Goal: Transaction & Acquisition: Purchase product/service

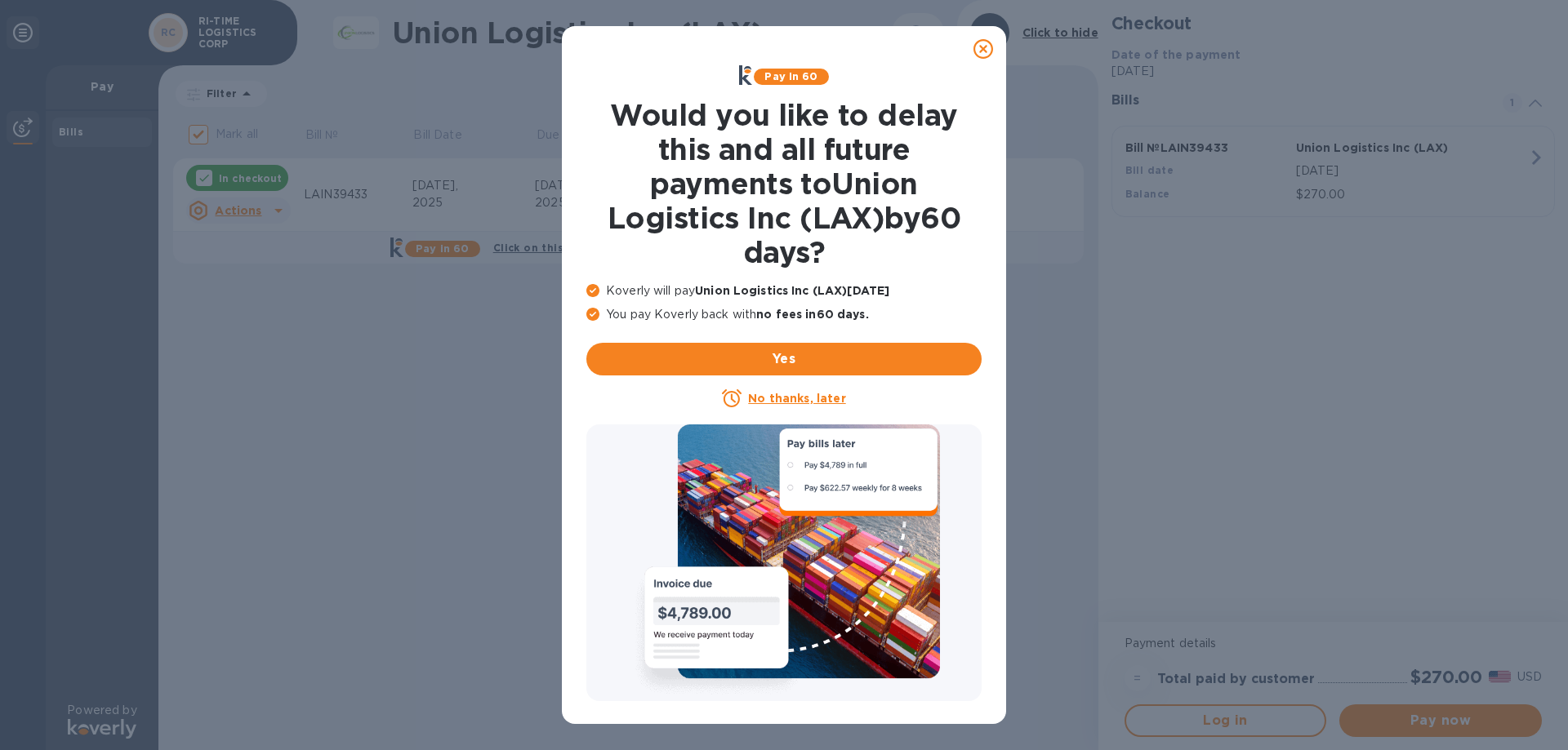
click at [790, 401] on u "No thanks, later" at bounding box center [797, 398] width 97 height 13
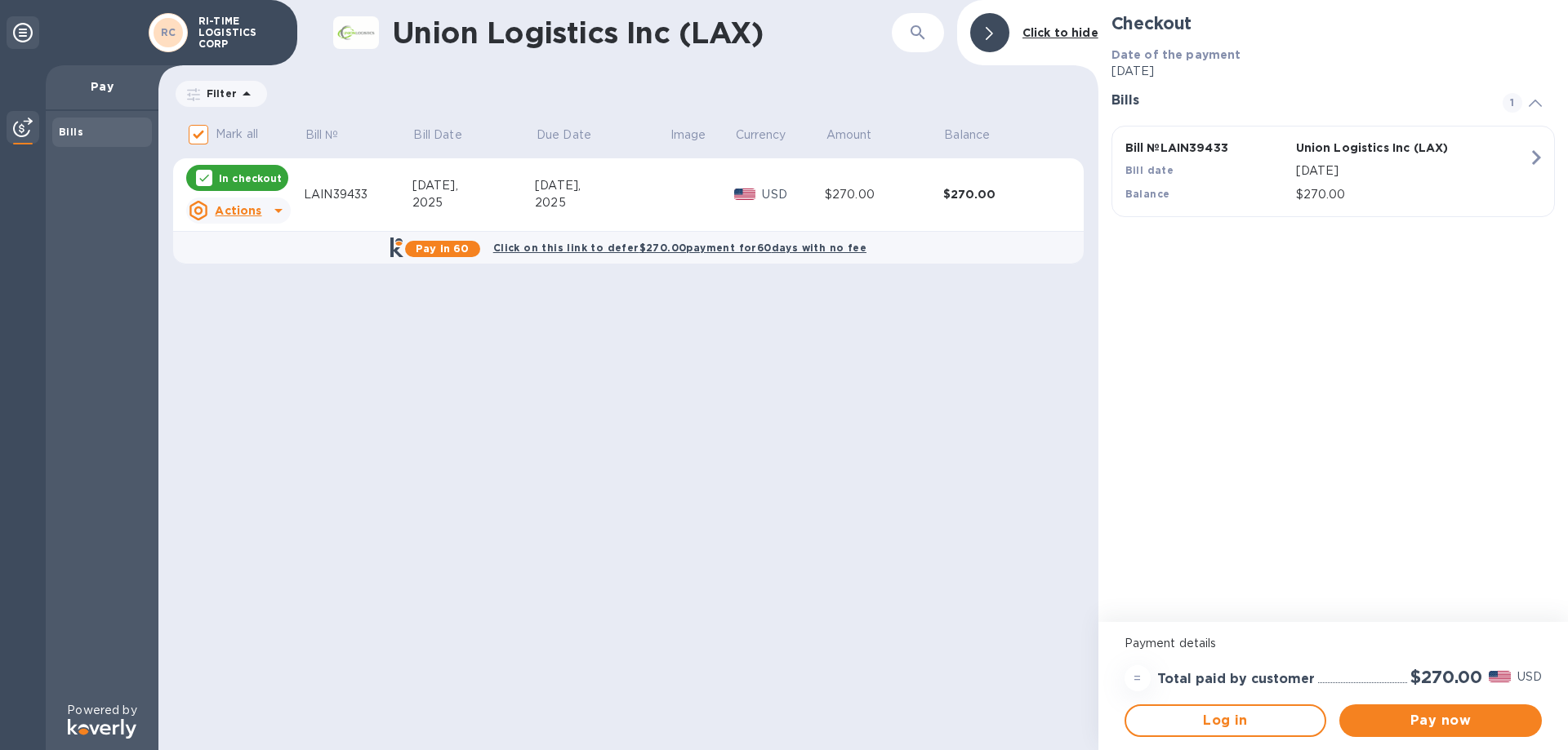
click at [1404, 338] on div "Checkout Date of the payment [DATE] Bills 1 Bill № LAIN39433 Union Logistics In…" at bounding box center [1334, 311] width 470 height 622
click at [1452, 720] on span "Pay now" at bounding box center [1441, 720] width 177 height 20
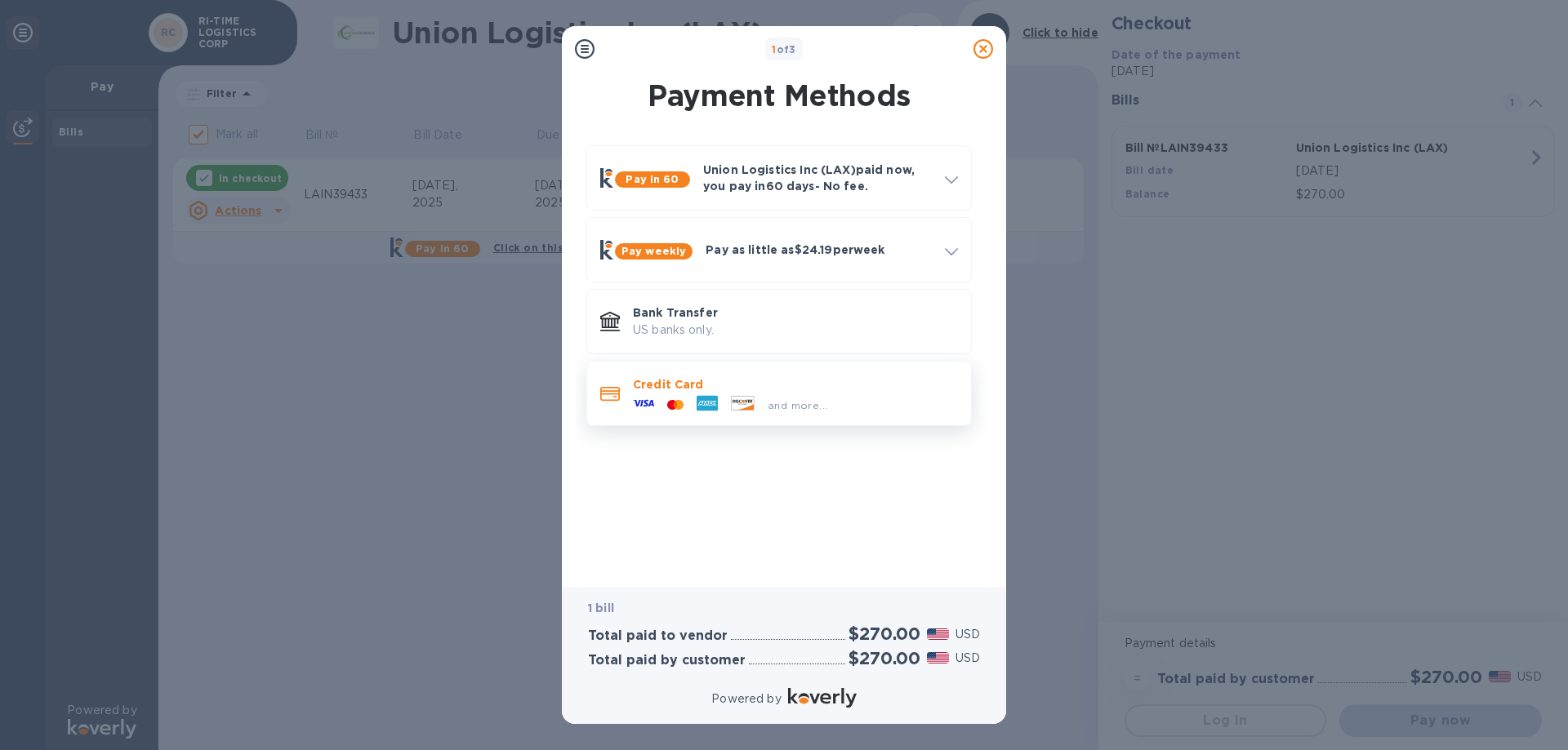
click at [860, 396] on div "and more..." at bounding box center [795, 402] width 325 height 18
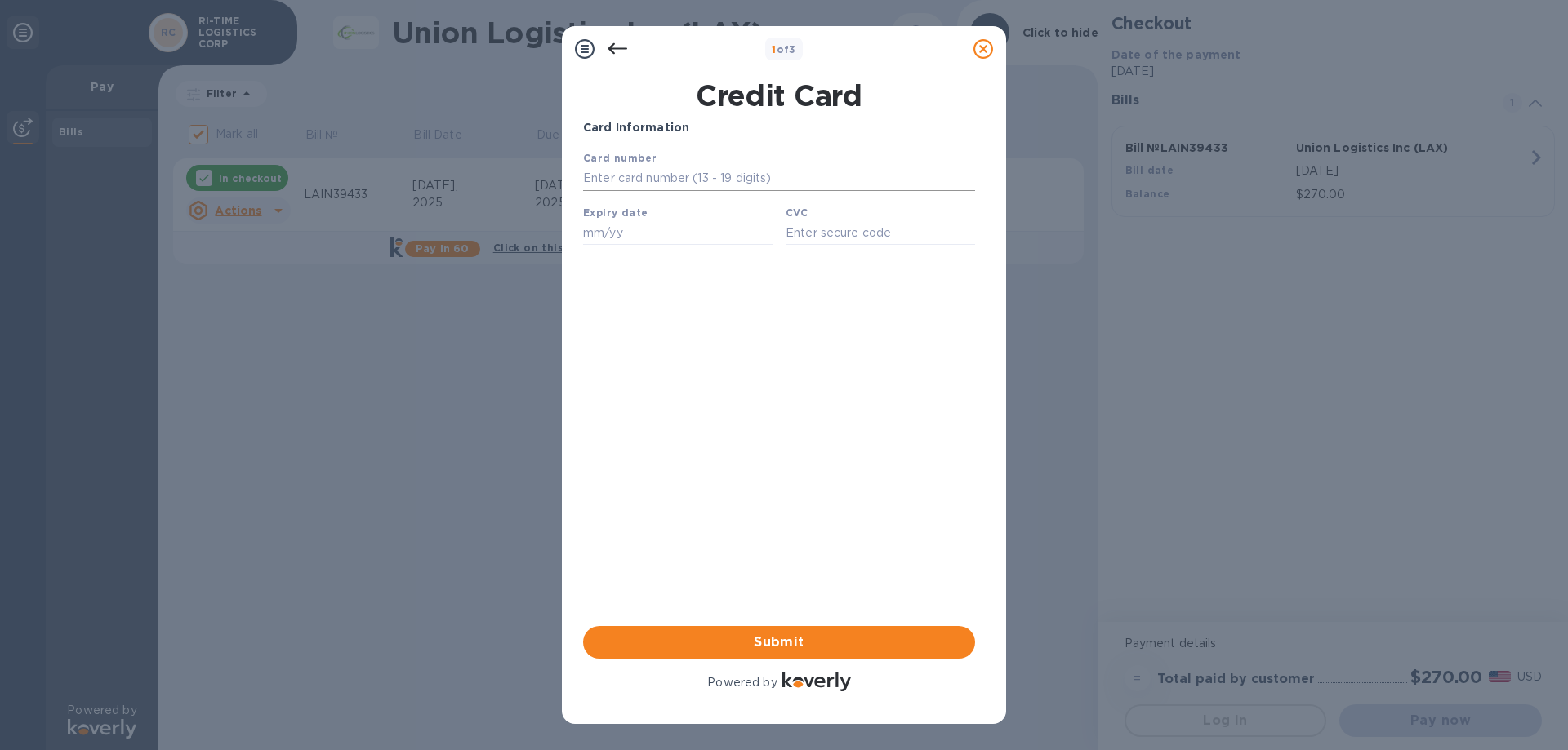
click at [675, 179] on input "text" at bounding box center [779, 179] width 392 height 25
type input "[CREDIT_CARD_NUMBER]"
click at [593, 234] on input "text" at bounding box center [678, 232] width 190 height 25
type input "05/26"
click at [824, 240] on input "text" at bounding box center [881, 232] width 190 height 25
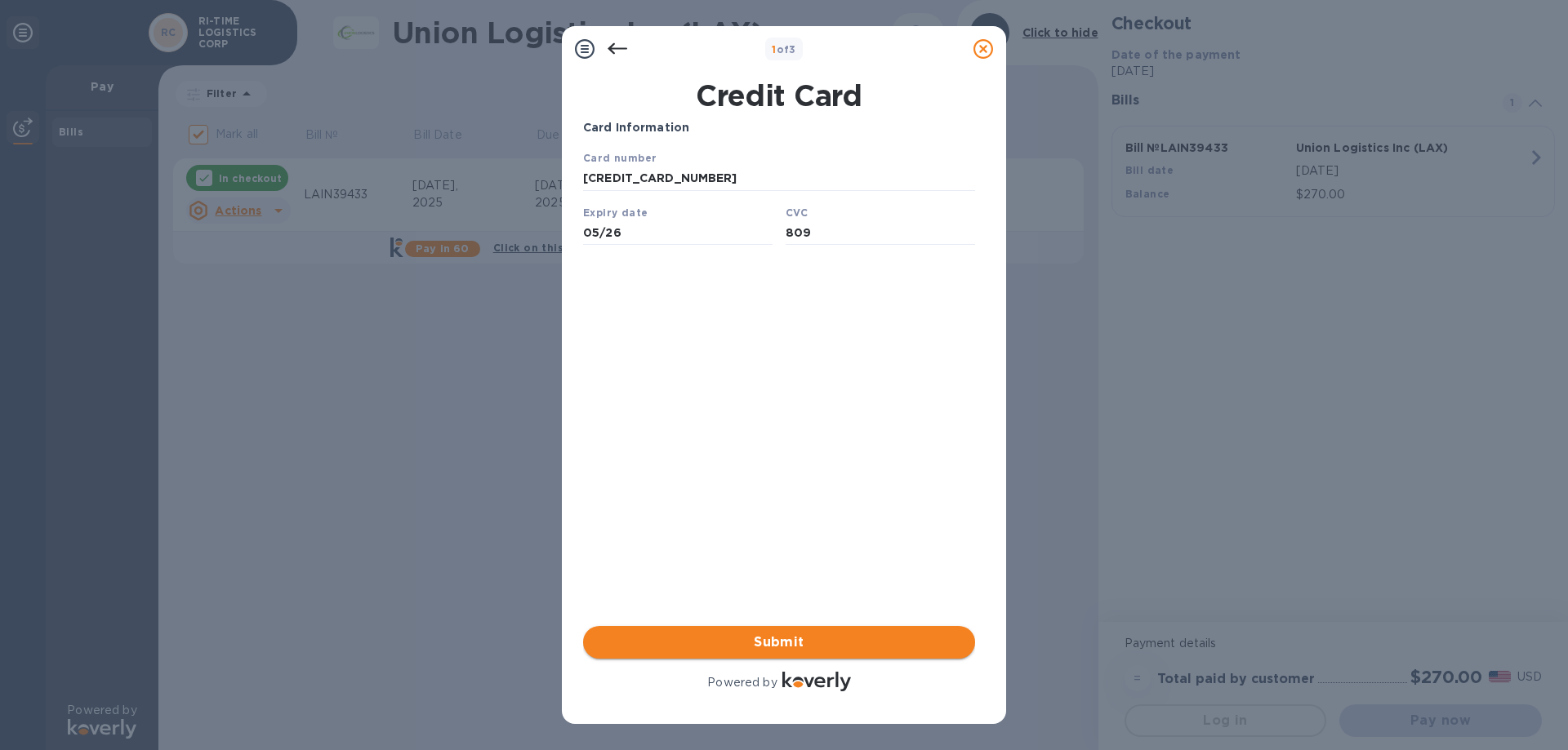
type input "809"
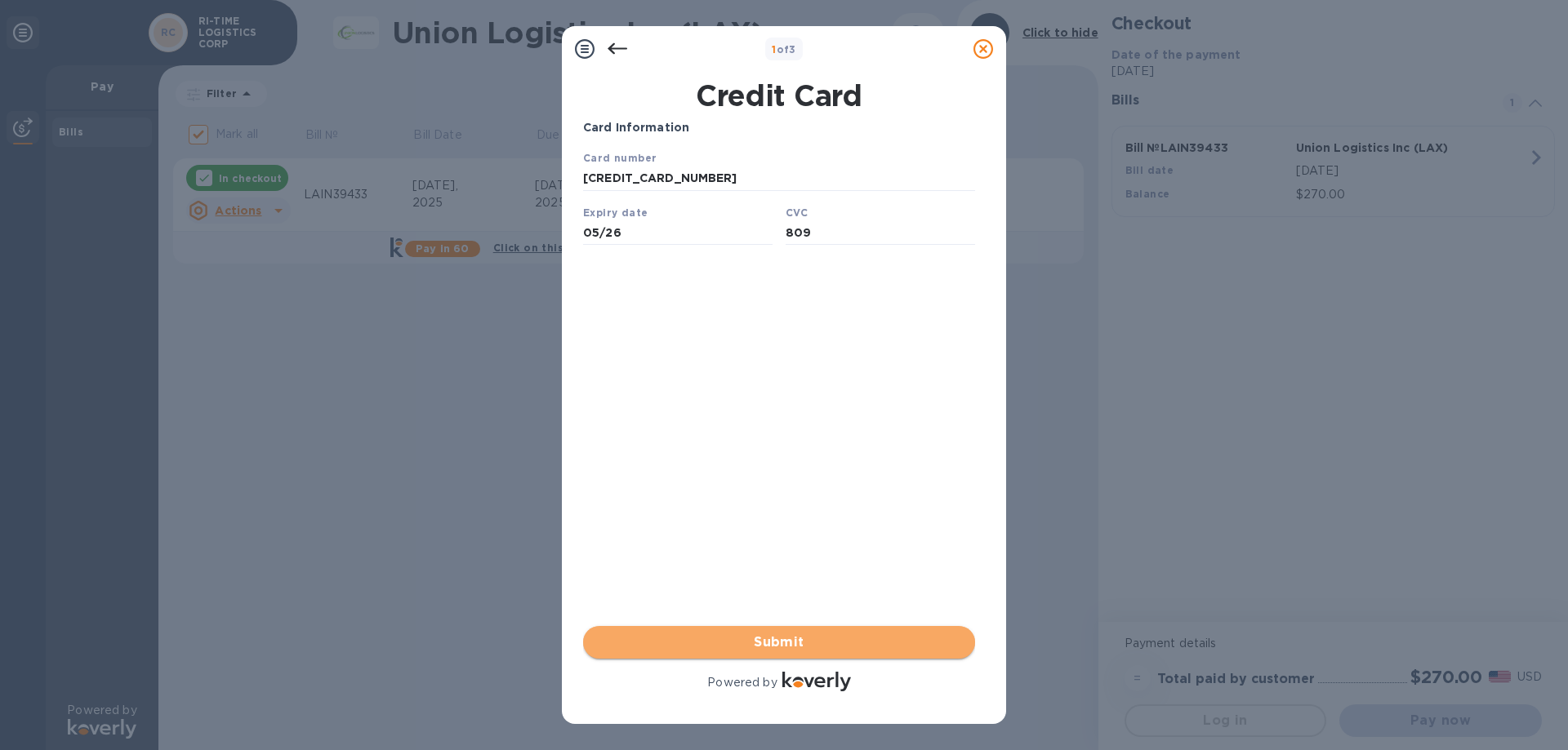
click at [806, 636] on span "Submit" at bounding box center [779, 642] width 366 height 20
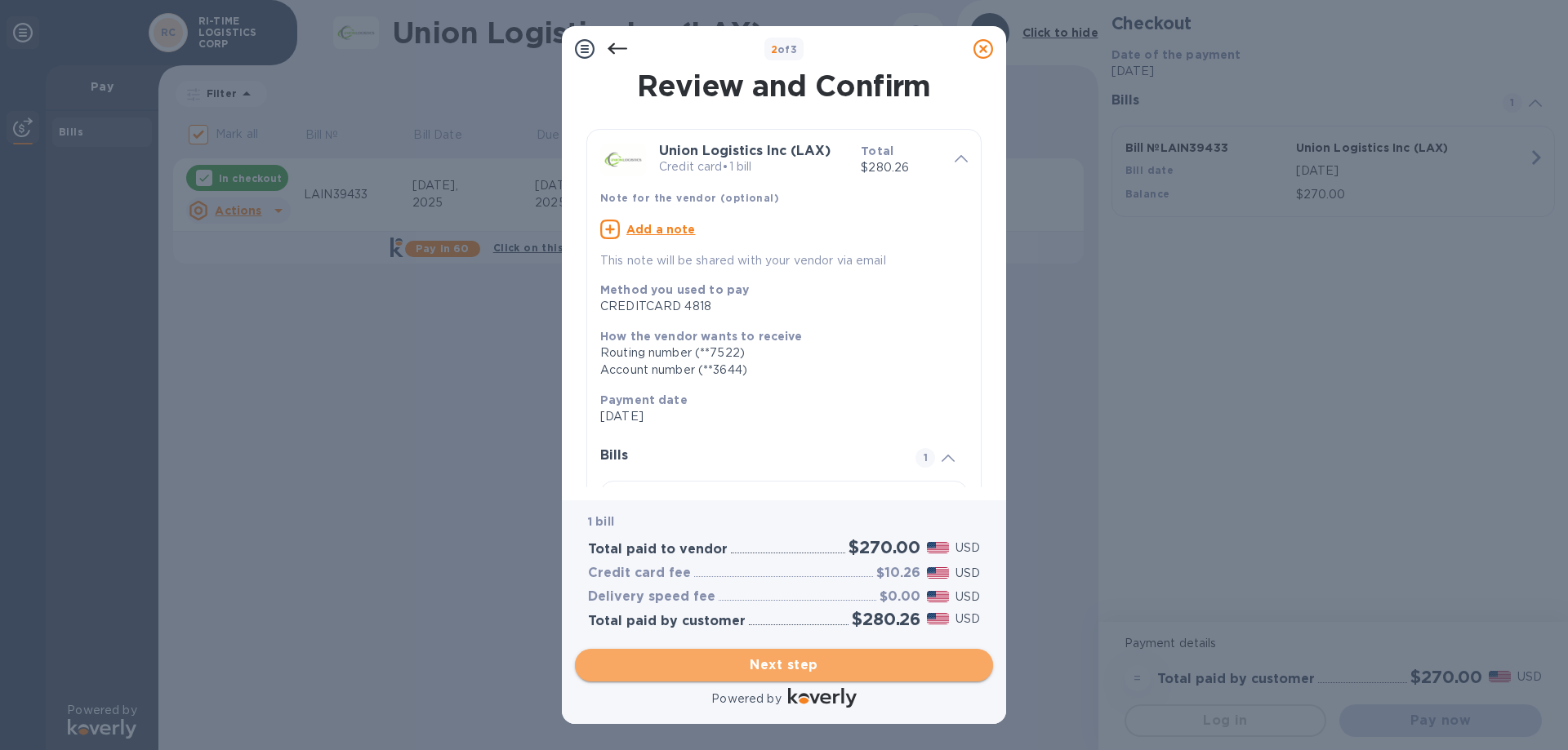
click at [782, 666] on span "Next step" at bounding box center [784, 665] width 392 height 20
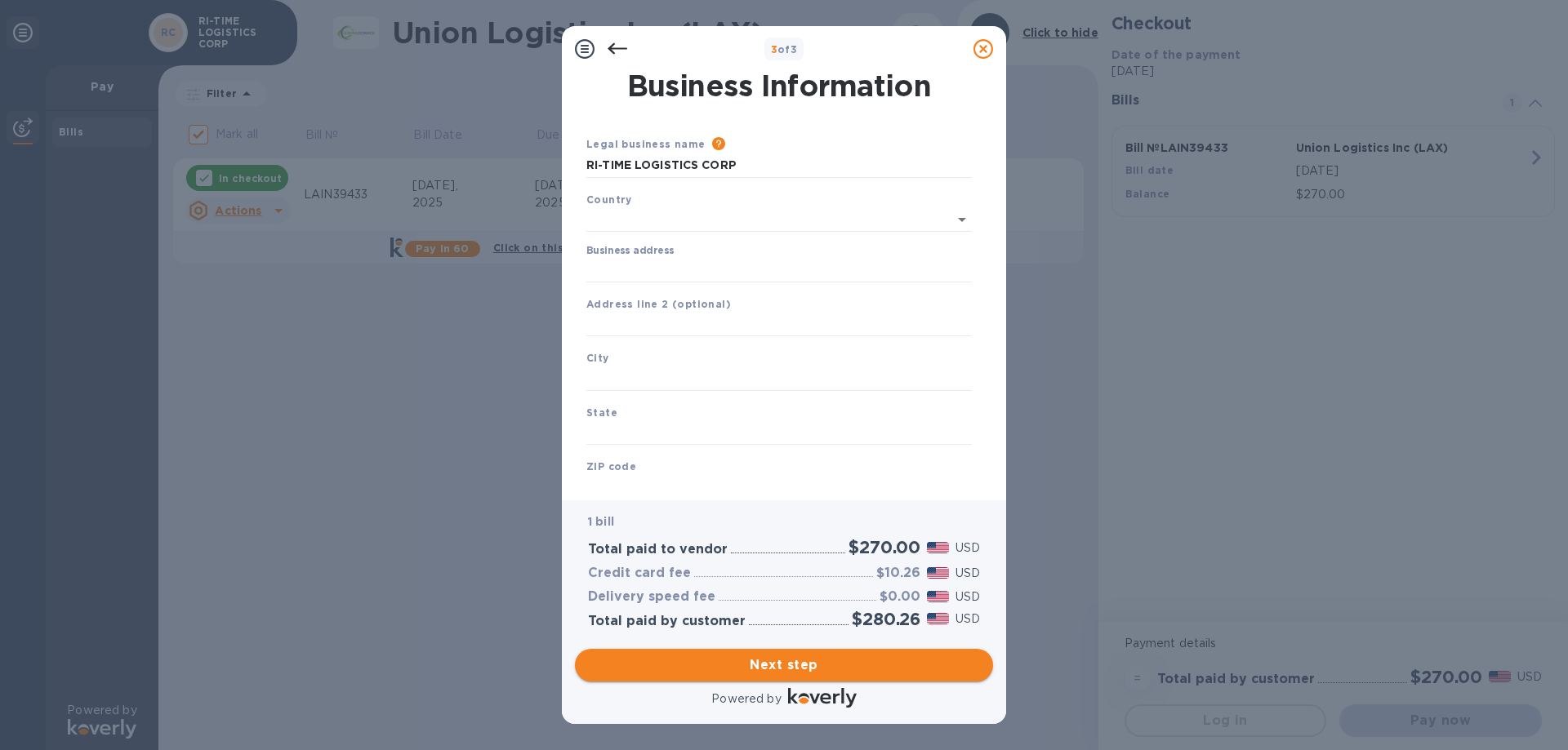
type input "[GEOGRAPHIC_DATA]"
click at [611, 256] on input "Business address" at bounding box center [779, 266] width 385 height 25
type input "[STREET_ADDRESS]"
click at [630, 376] on input "text" at bounding box center [779, 375] width 385 height 25
type input "WEST"
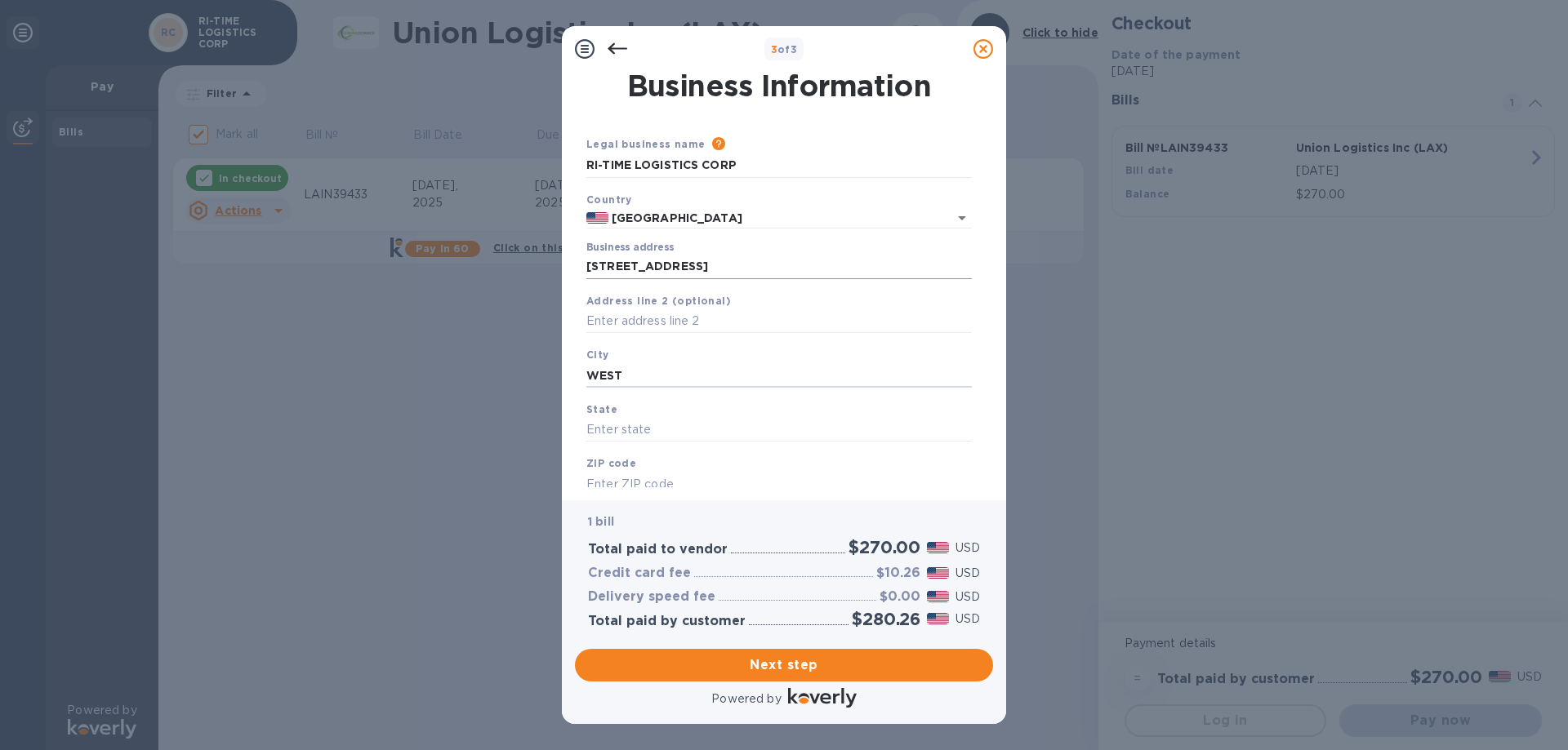
click at [772, 266] on input "[STREET_ADDRESS]" at bounding box center [779, 266] width 385 height 25
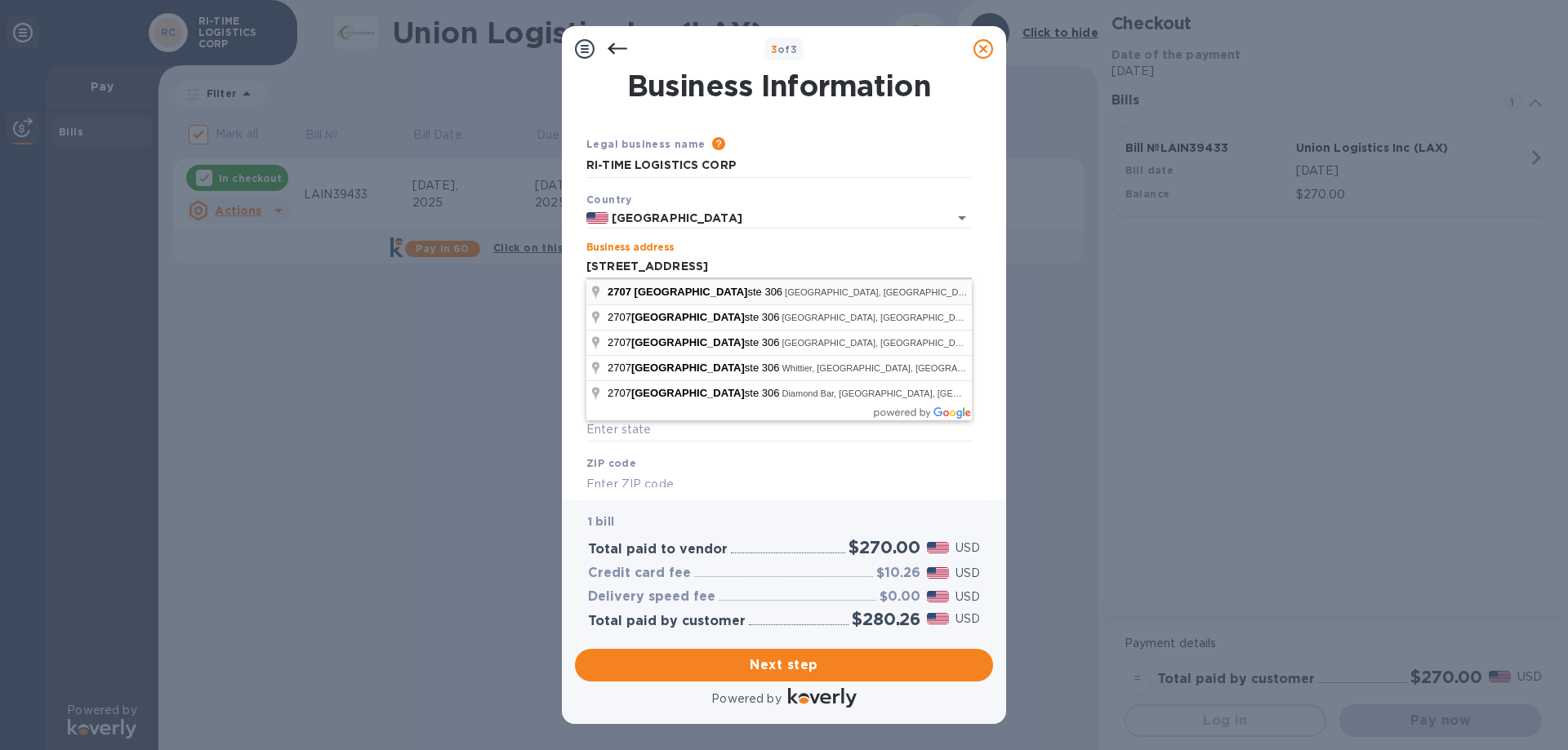
type input "[STREET_ADDRESS]"
type input "West Covina"
type input "CA"
type input "91792"
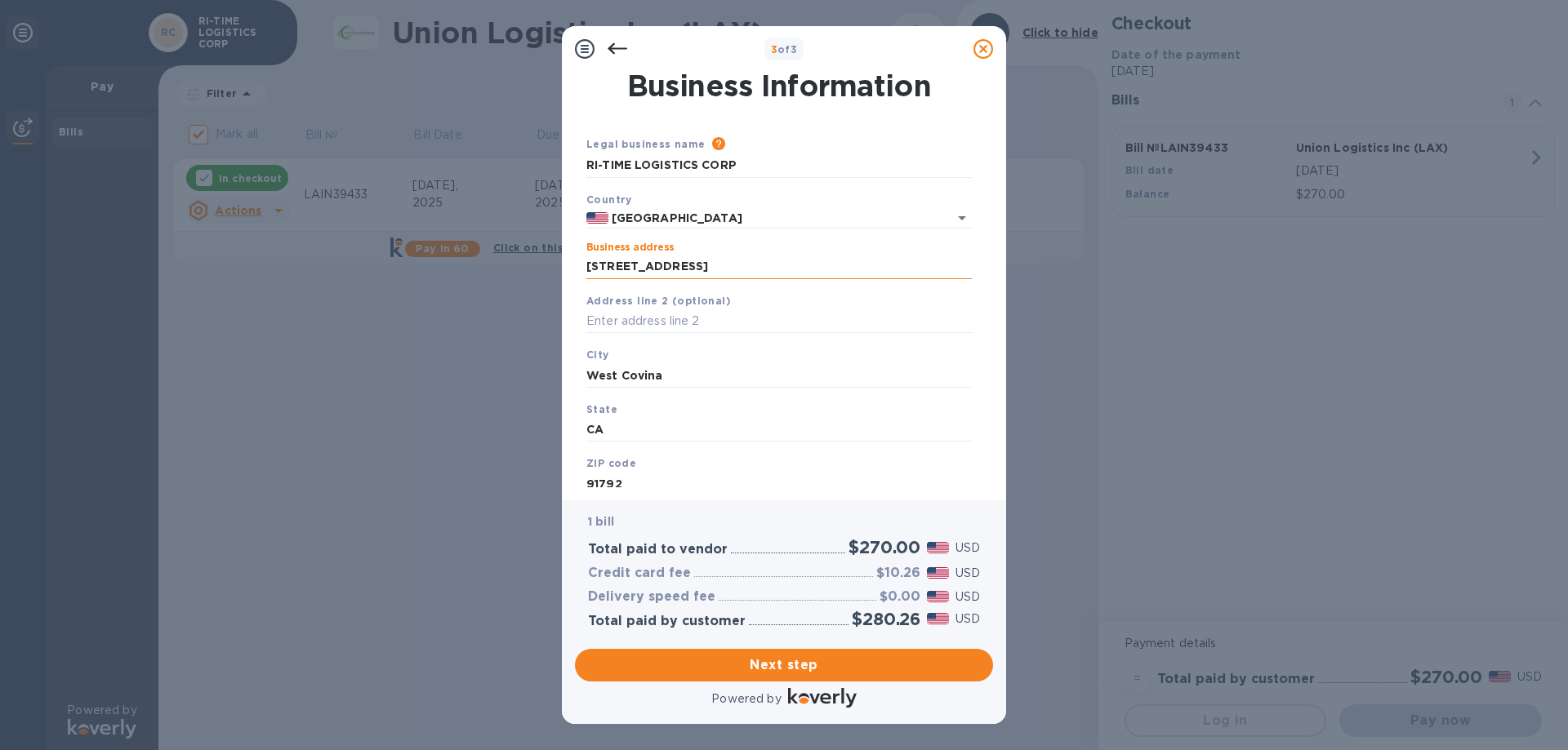
click at [760, 268] on input "[STREET_ADDRESS]" at bounding box center [779, 266] width 385 height 25
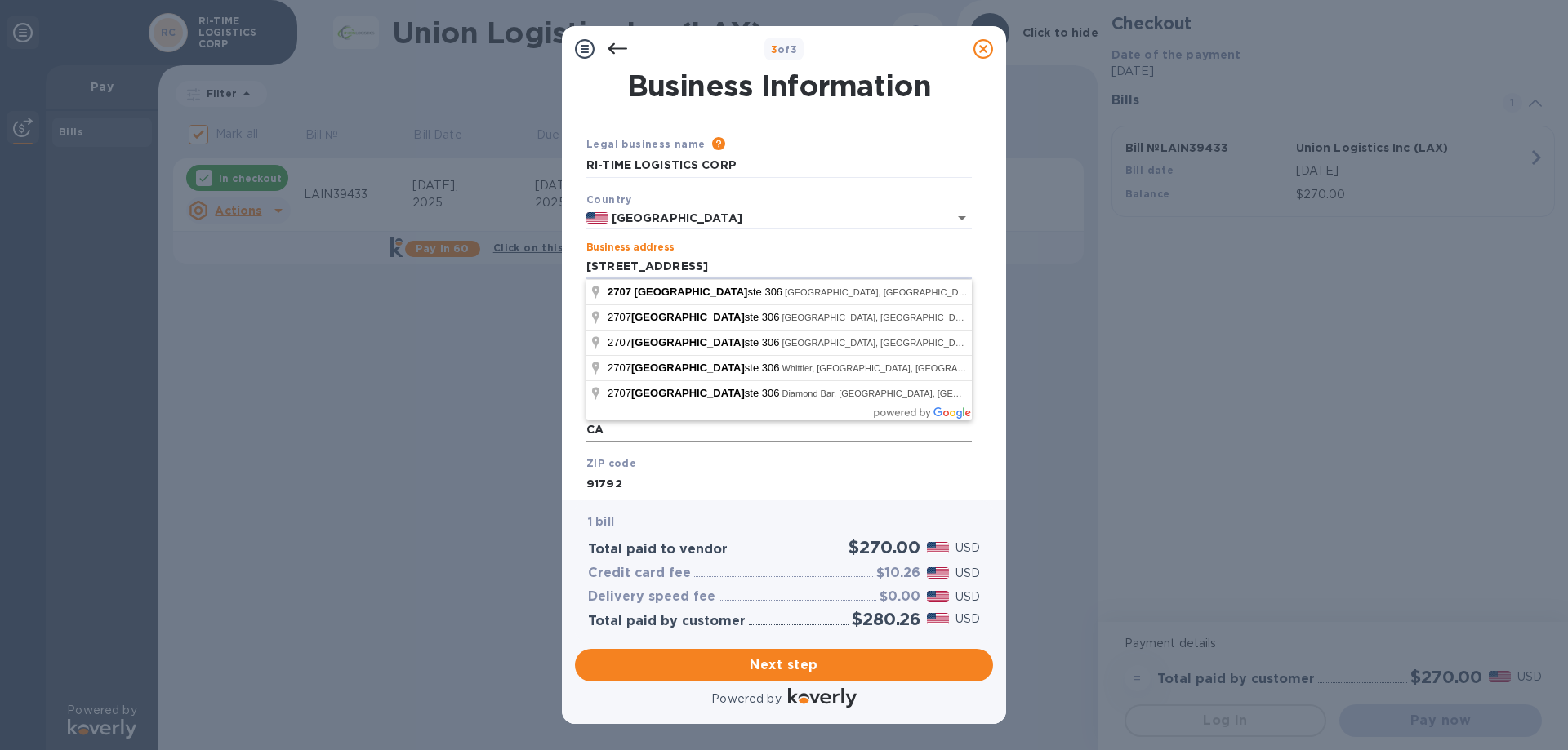
click at [665, 428] on input "CA" at bounding box center [779, 430] width 385 height 25
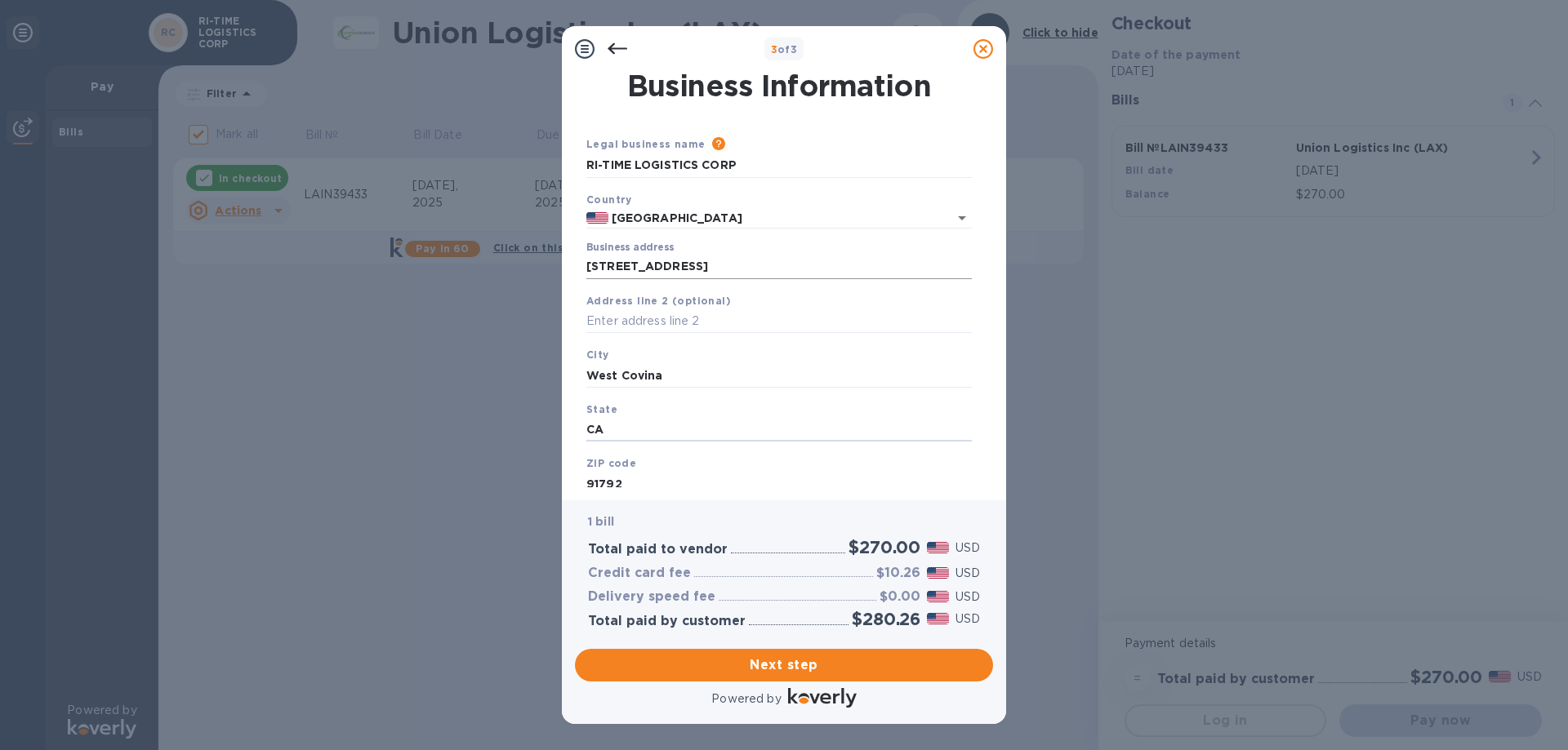
click at [618, 263] on input "[STREET_ADDRESS]" at bounding box center [779, 266] width 385 height 25
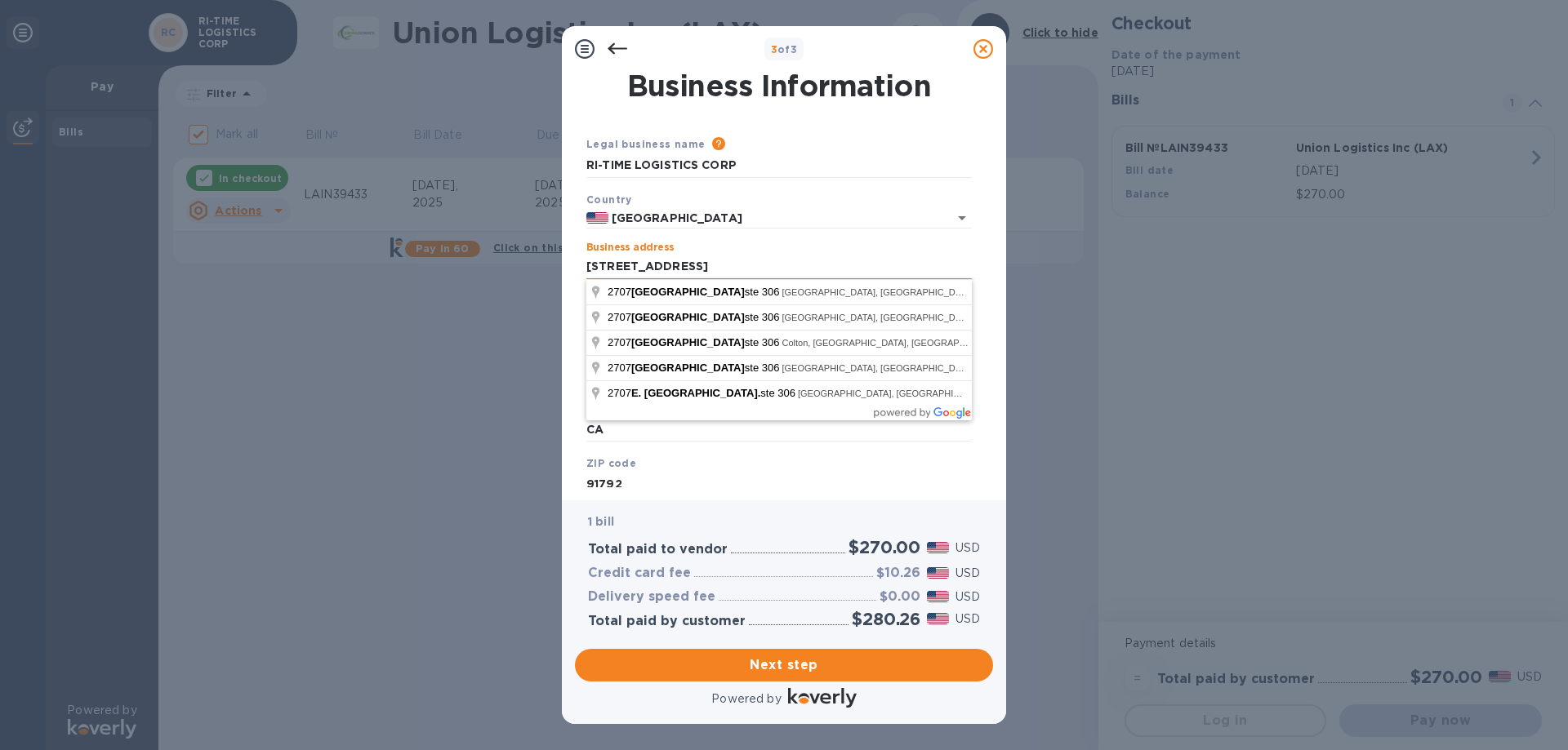
click at [627, 270] on input "[STREET_ADDRESS]" at bounding box center [779, 266] width 385 height 25
click at [715, 262] on input "[STREET_ADDRESS]" at bounding box center [779, 266] width 385 height 25
click at [678, 262] on input "[STREET_ADDRESS]" at bounding box center [779, 266] width 385 height 25
click at [681, 262] on input "[STREET_ADDRESS]" at bounding box center [779, 266] width 385 height 25
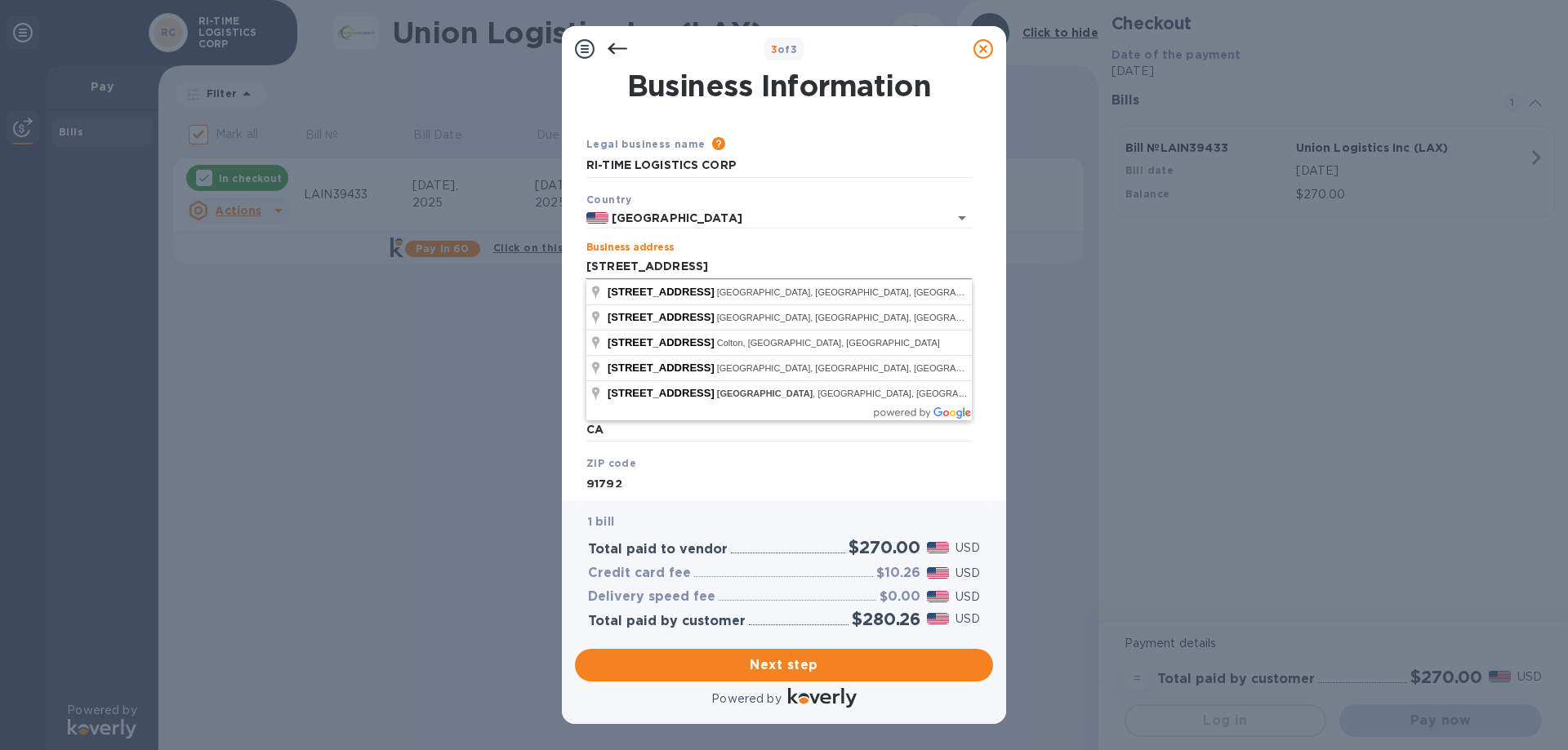
click at [681, 262] on input "[STREET_ADDRESS]" at bounding box center [779, 266] width 385 height 25
click at [665, 434] on input "CA" at bounding box center [779, 430] width 385 height 25
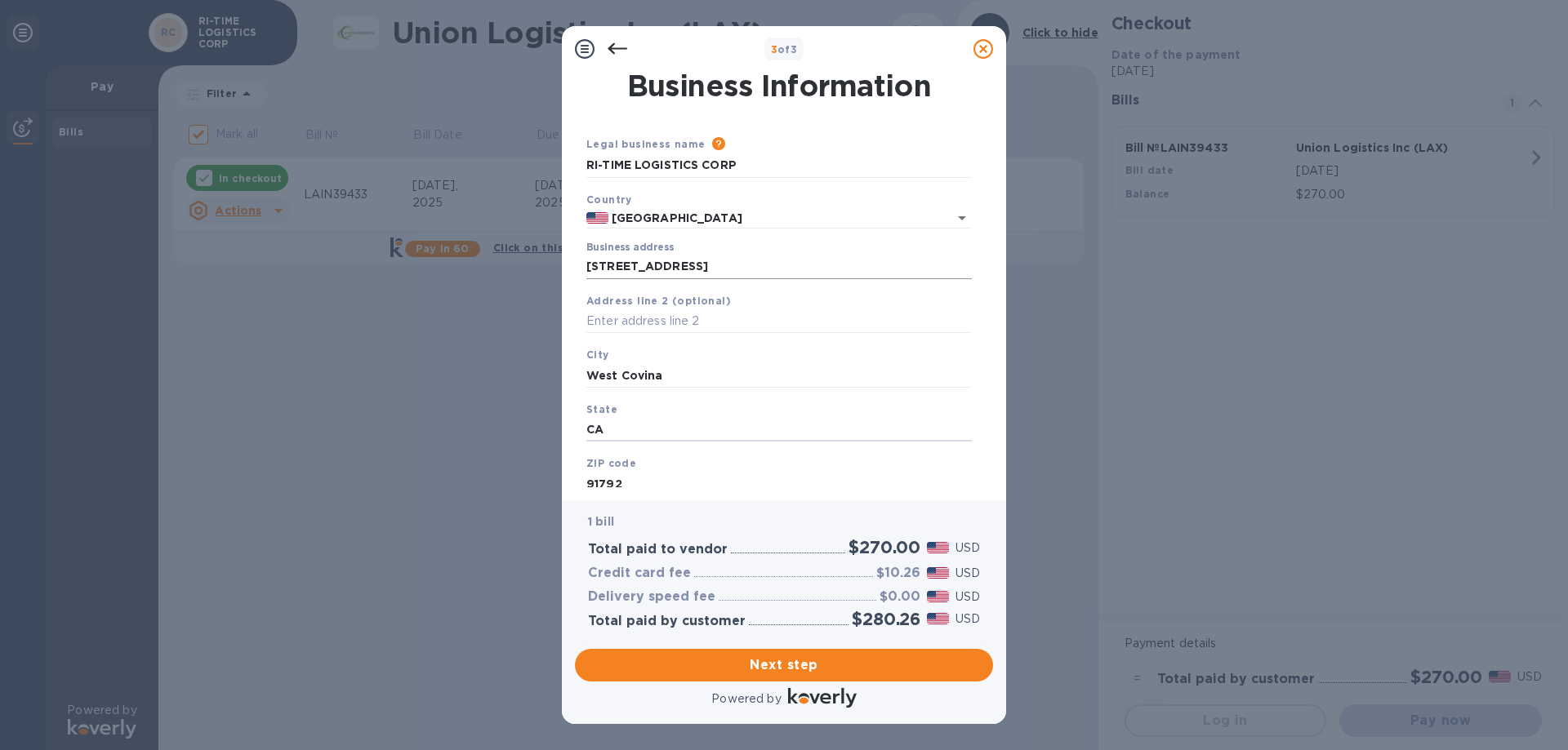
click at [696, 267] on input "[STREET_ADDRESS]" at bounding box center [779, 266] width 385 height 25
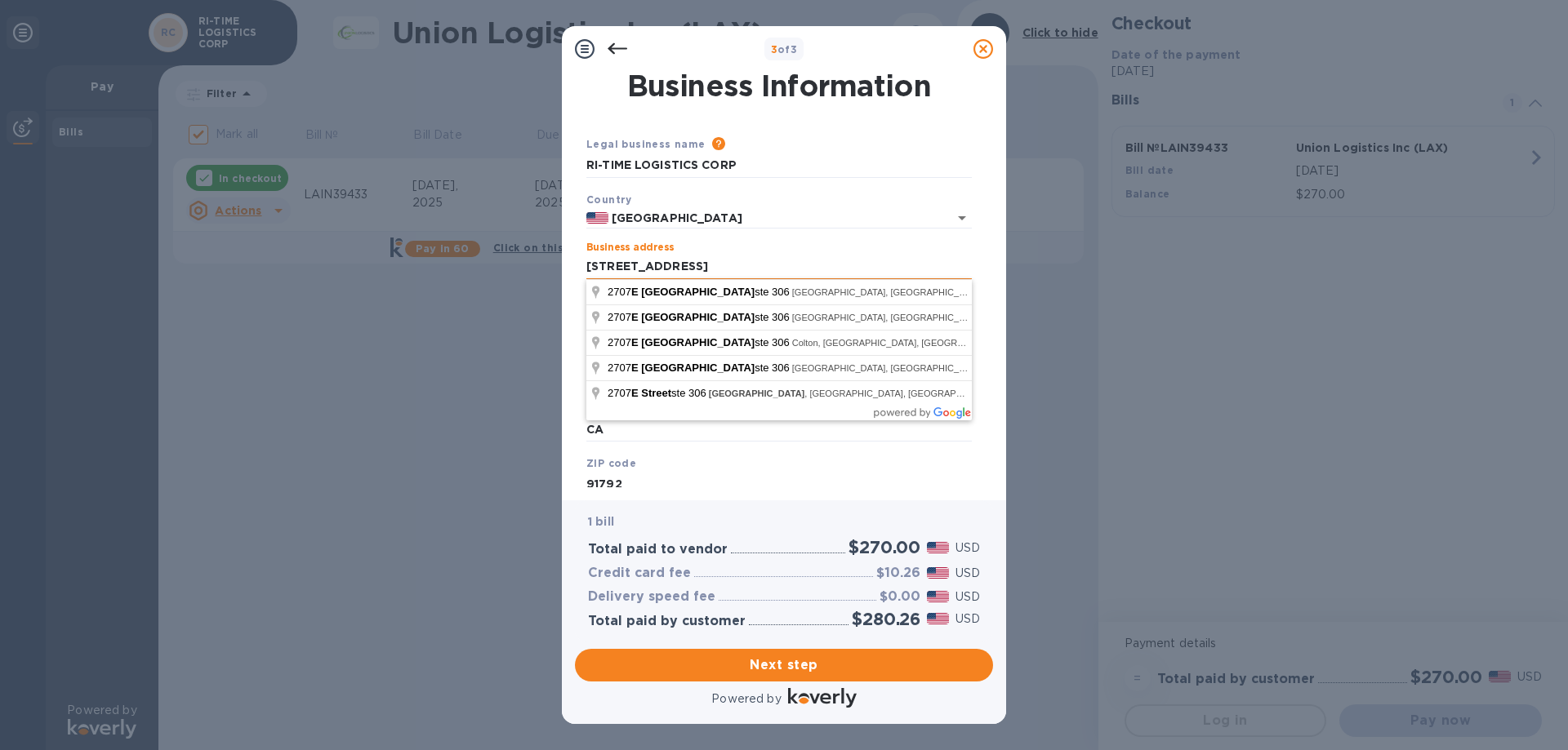
click at [687, 264] on input "[STREET_ADDRESS]" at bounding box center [779, 266] width 385 height 25
type input "[STREET_ADDRESS]"
click at [697, 440] on input "CA" at bounding box center [779, 430] width 385 height 25
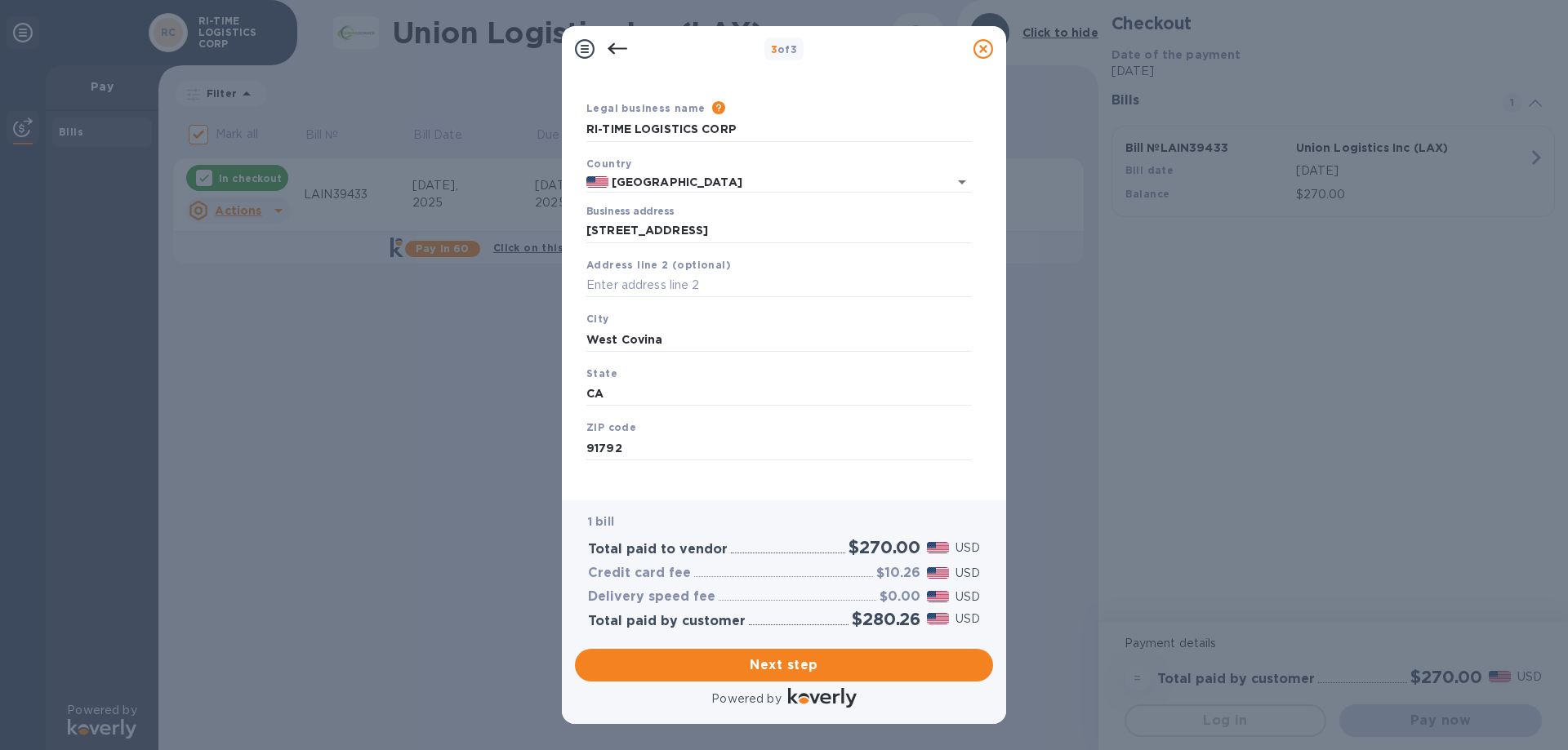
scroll to position [48, 0]
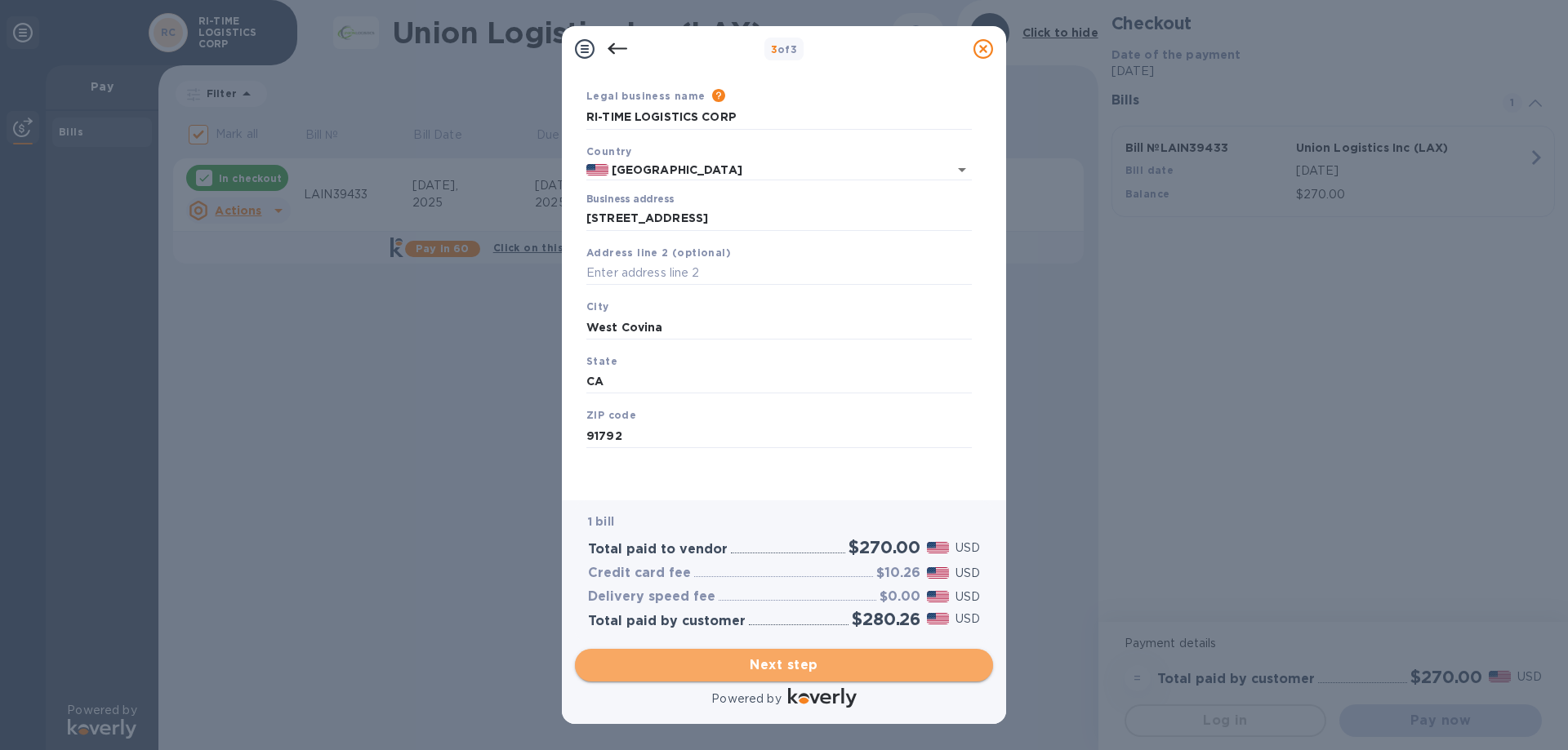
click at [803, 664] on span "Next step" at bounding box center [784, 665] width 392 height 20
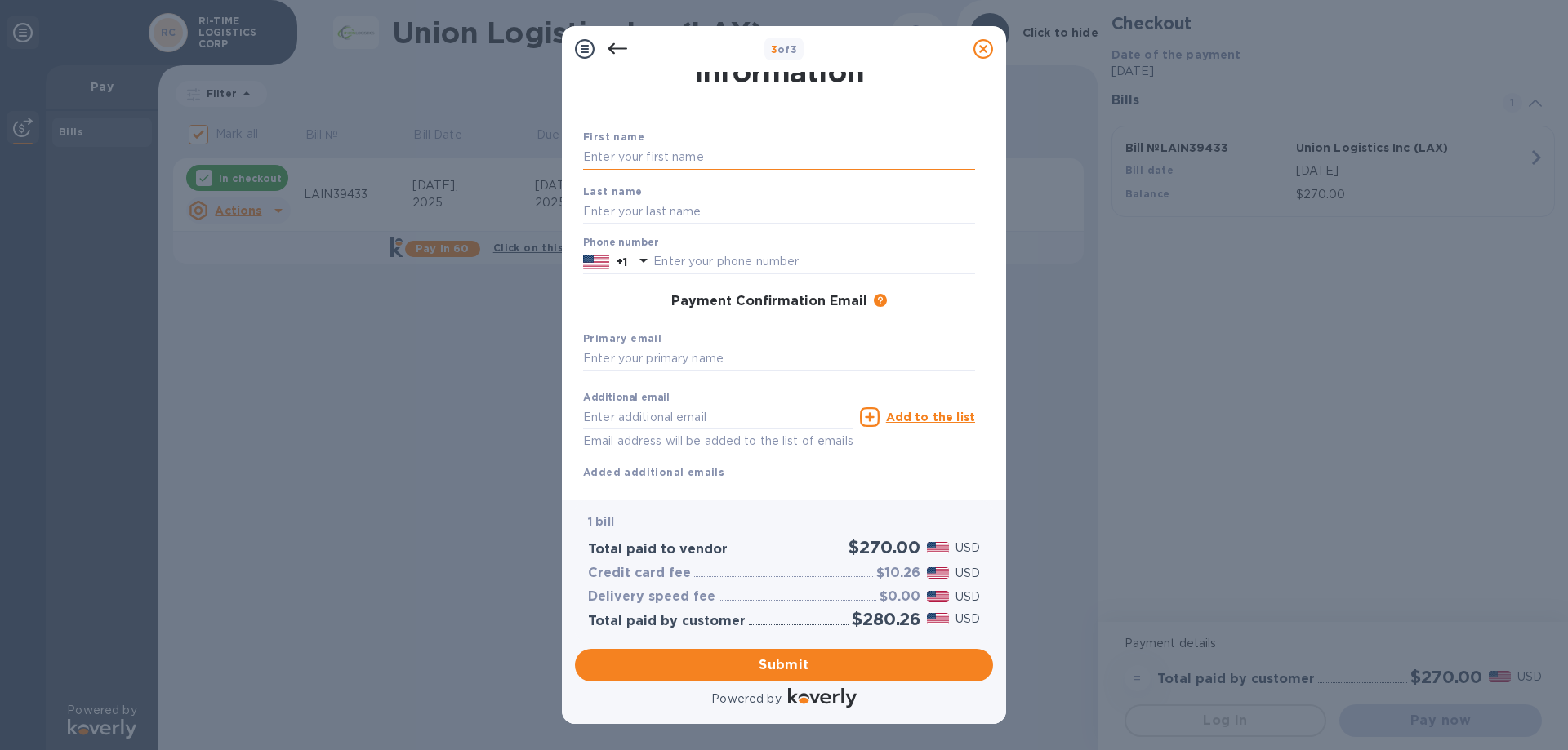
click at [667, 158] on input "text" at bounding box center [779, 157] width 392 height 25
type input "[PERSON_NAME]"
type input "6268390968"
type input "[EMAIL_ADDRESS][DOMAIN_NAME]"
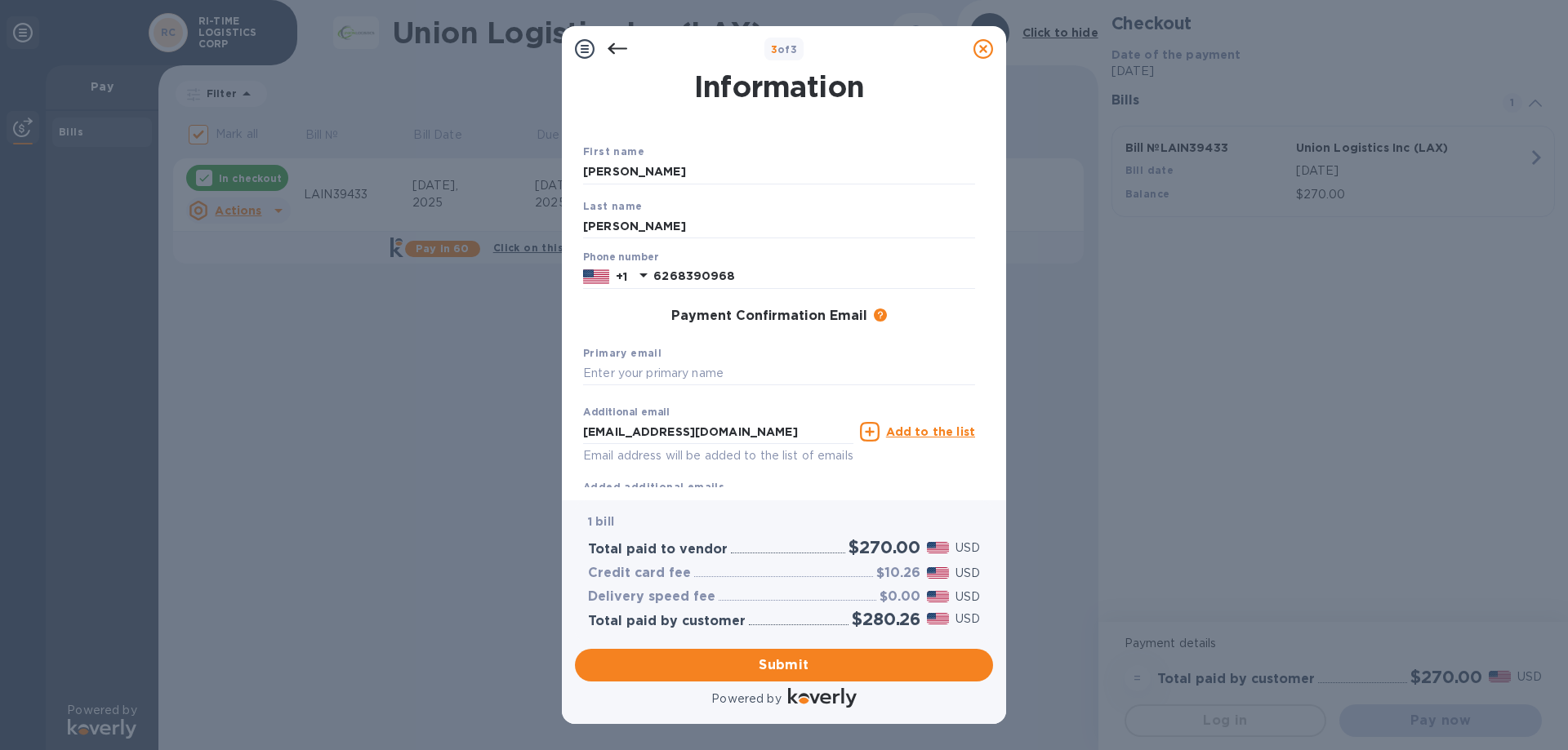
scroll to position [36, 0]
click at [665, 366] on input "text" at bounding box center [779, 371] width 392 height 25
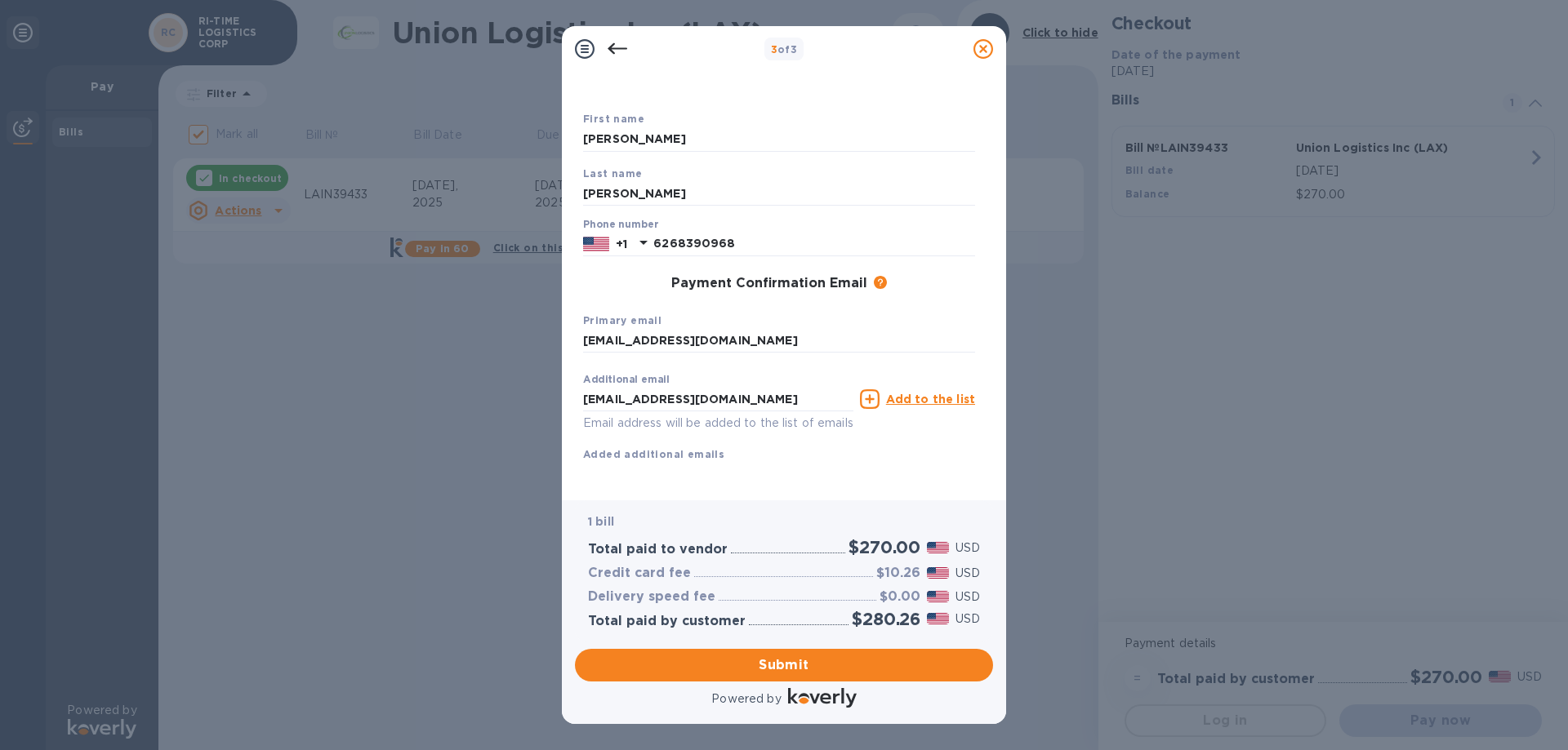
scroll to position [87, 0]
click at [750, 328] on input "[EMAIL_ADDRESS][DOMAIN_NAME]" at bounding box center [779, 339] width 392 height 25
drag, startPoint x: 607, startPoint y: 317, endPoint x: 544, endPoint y: 319, distance: 63.0
click at [544, 319] on div "3 of 3 Payment Contact Information First name [PERSON_NAME] Last name [PERSON_N…" at bounding box center [784, 375] width 1568 height 750
type input "[EMAIL_ADDRESS][DOMAIN_NAME]"
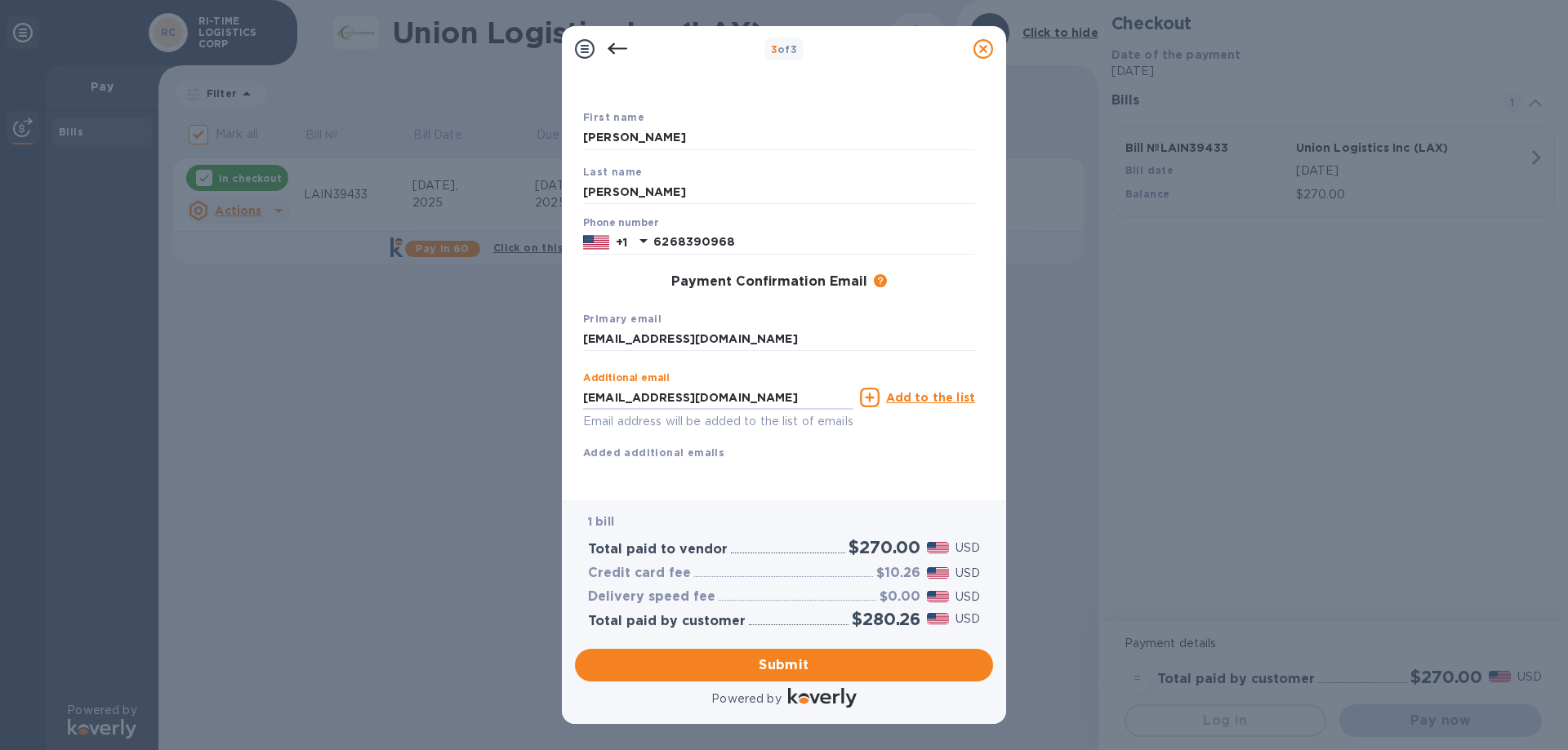
drag, startPoint x: 753, startPoint y: 375, endPoint x: 545, endPoint y: 381, distance: 208.1
click at [545, 381] on div "3 of 3 Payment Contact Information First name [PERSON_NAME] Last name [PERSON_N…" at bounding box center [784, 375] width 1568 height 750
click at [795, 433] on div "Additional email Email address will be added to the list of emails Add to the l…" at bounding box center [779, 412] width 392 height 97
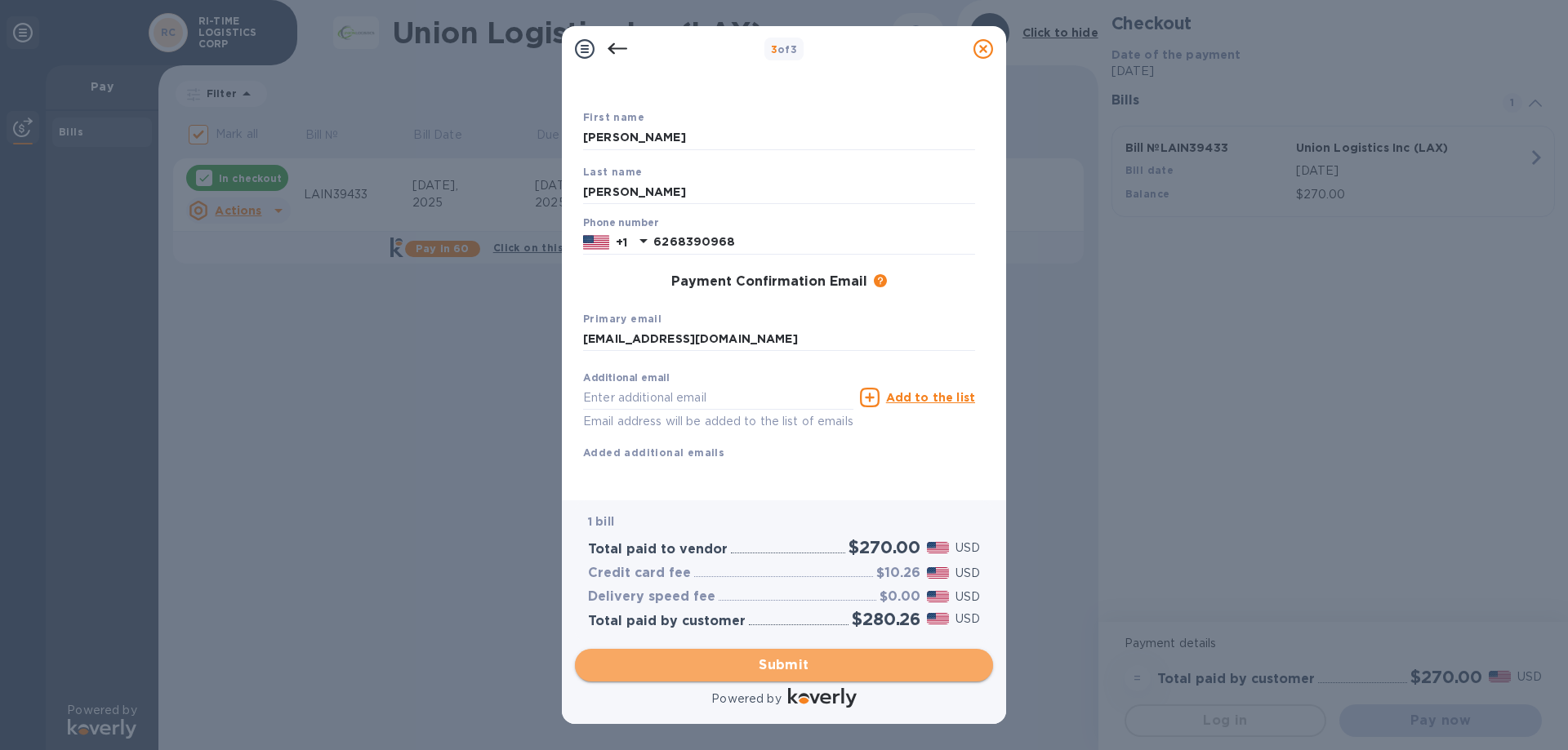
click at [793, 662] on span "Submit" at bounding box center [784, 665] width 392 height 20
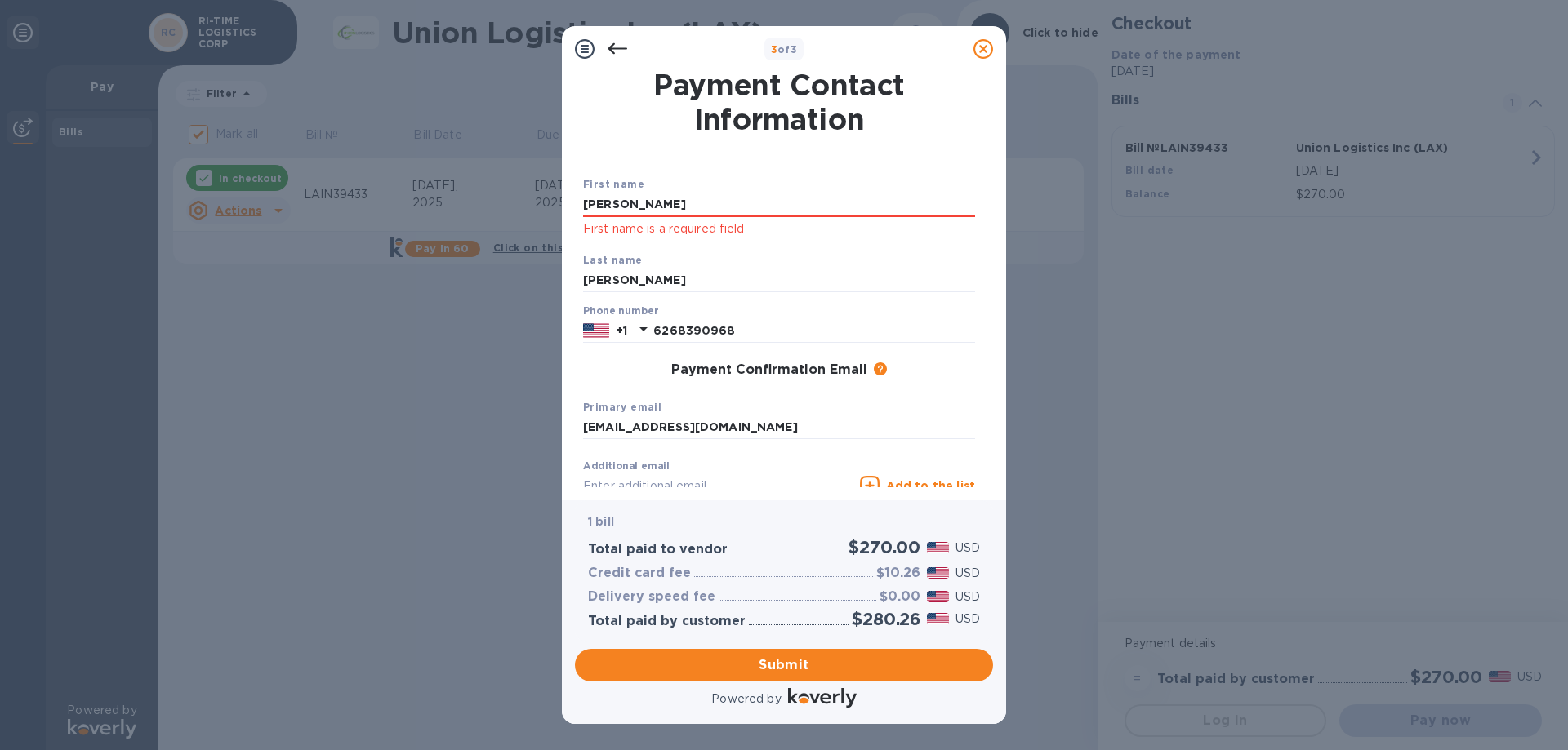
scroll to position [0, 0]
click at [694, 210] on input "[PERSON_NAME]" at bounding box center [779, 205] width 392 height 25
type input "[PERSON_NAME]"
click at [622, 281] on input "[PERSON_NAME]" at bounding box center [779, 281] width 392 height 25
type input "[PERSON_NAME]"
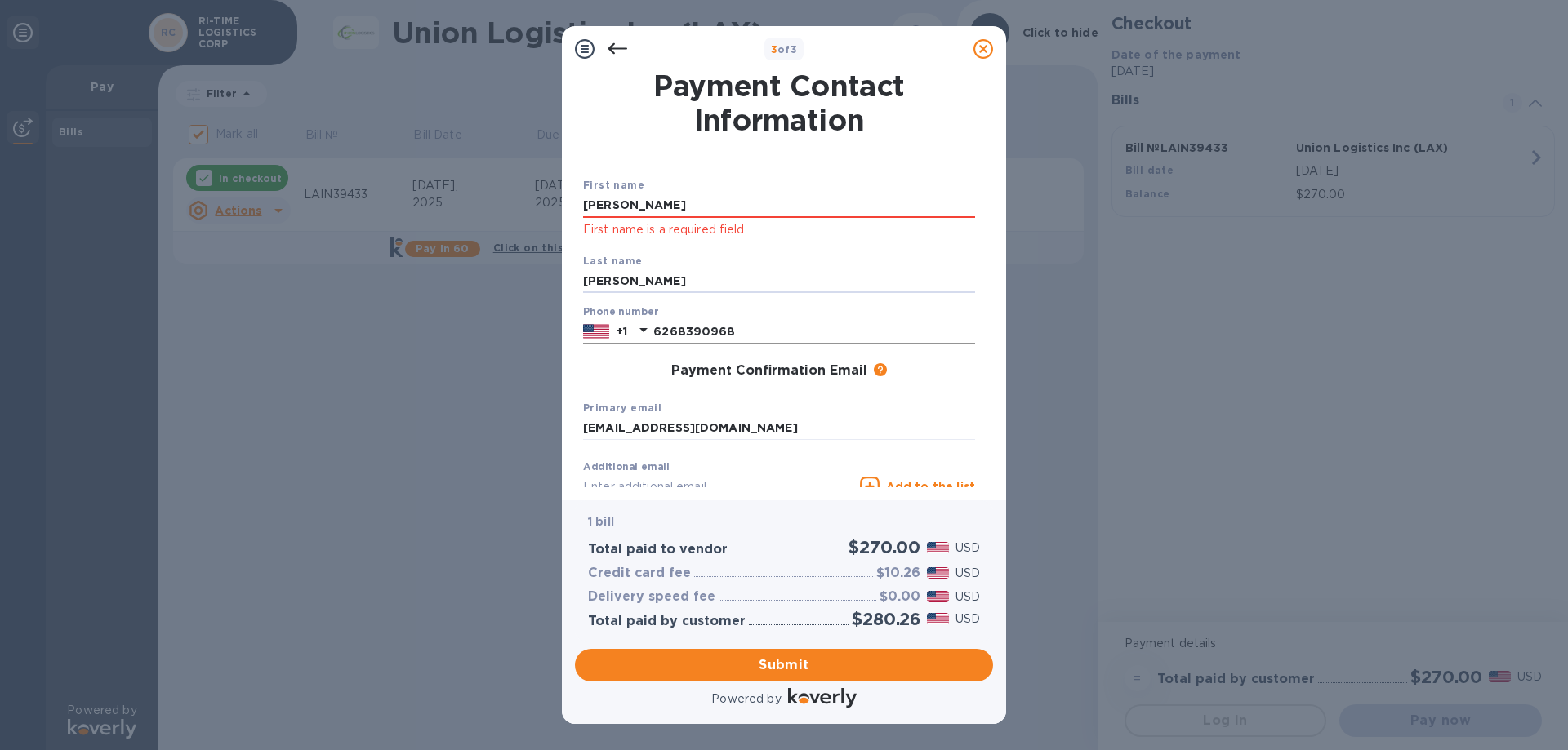
click at [863, 326] on input "6268390968" at bounding box center [815, 331] width 322 height 25
type input "6268390968"
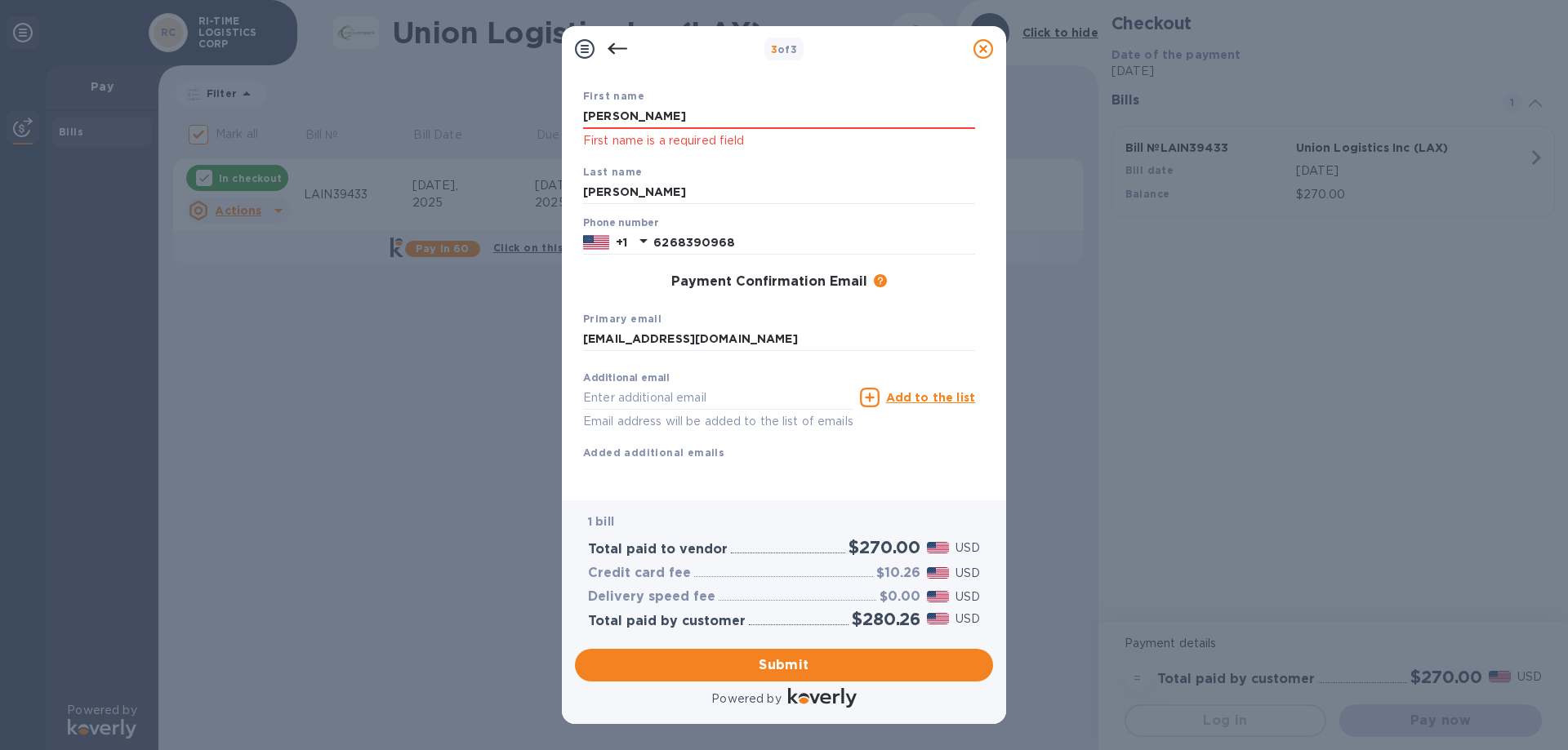
scroll to position [108, 0]
click at [797, 659] on span "Submit" at bounding box center [784, 665] width 392 height 20
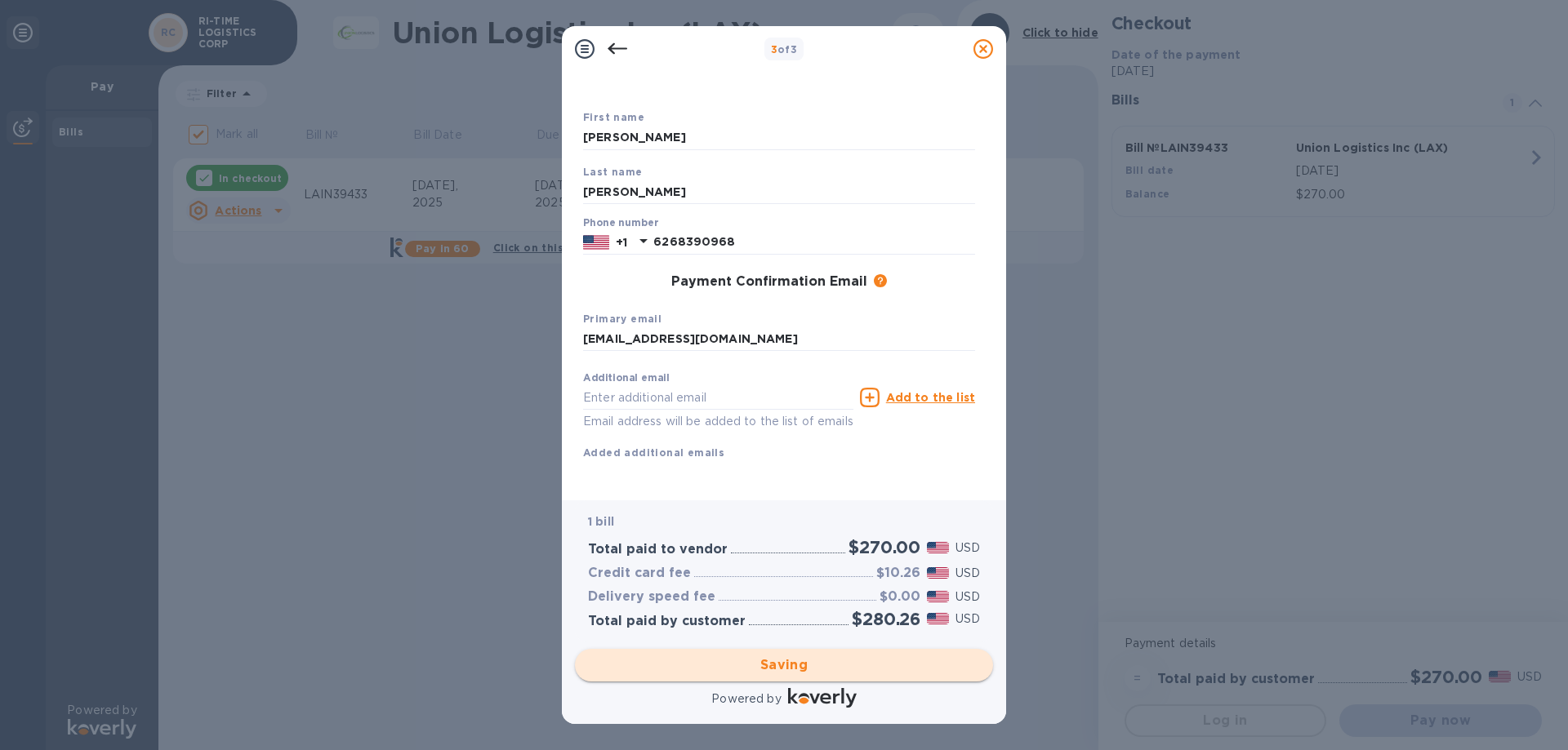
checkbox input "false"
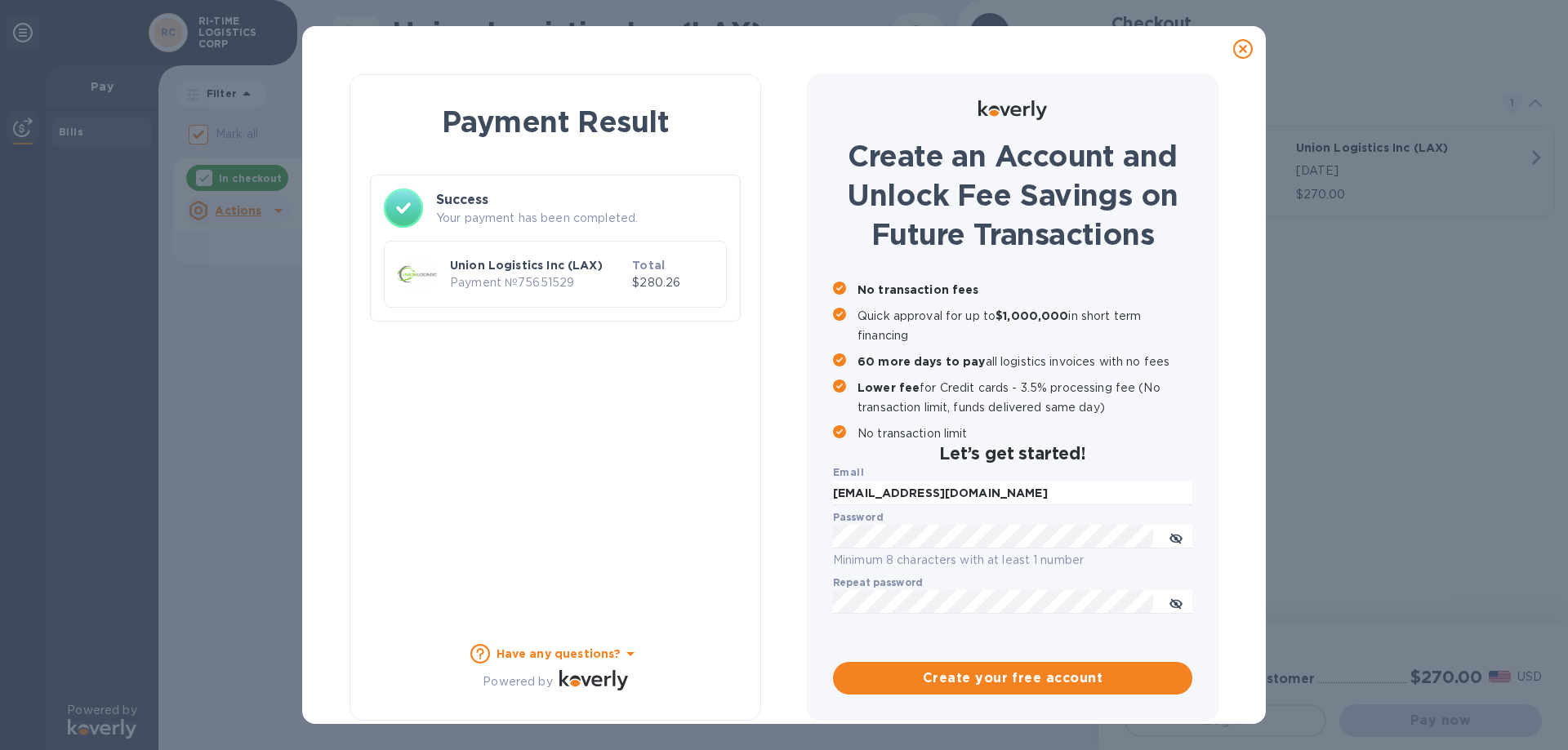
scroll to position [1, 0]
